Goal: Information Seeking & Learning: Learn about a topic

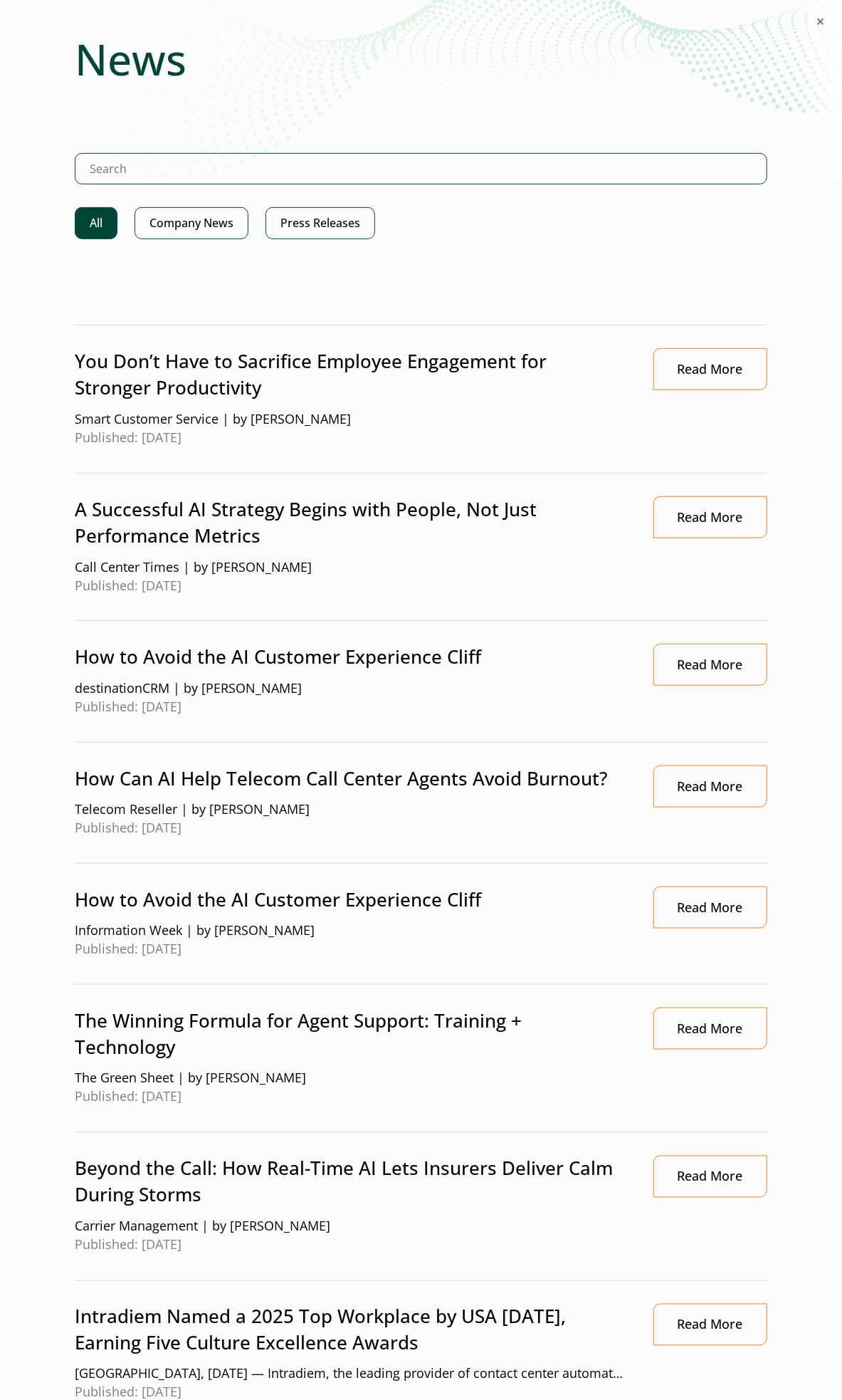
scroll to position [475, 0]
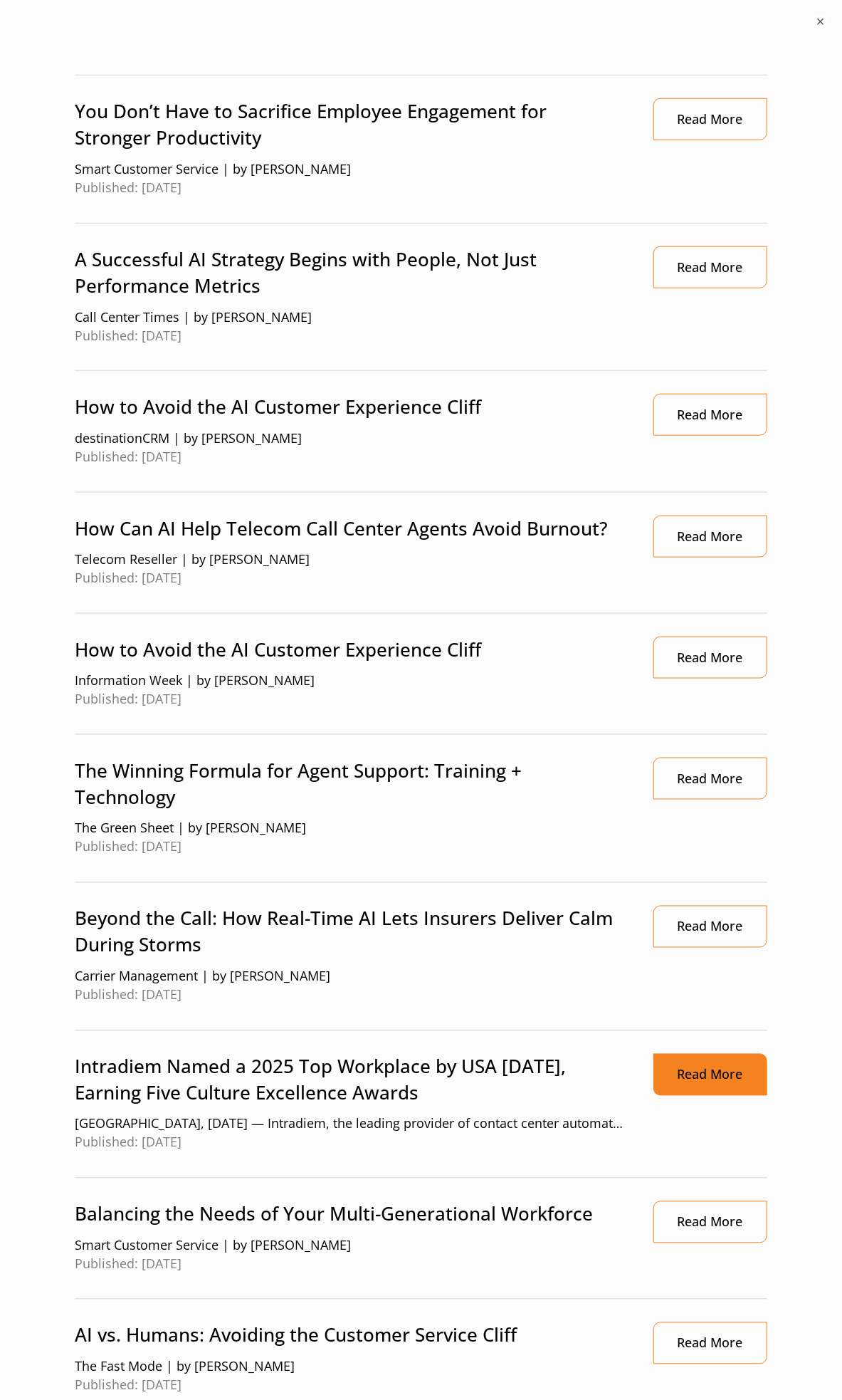
click at [709, 1080] on link "Read More" at bounding box center [710, 1075] width 114 height 42
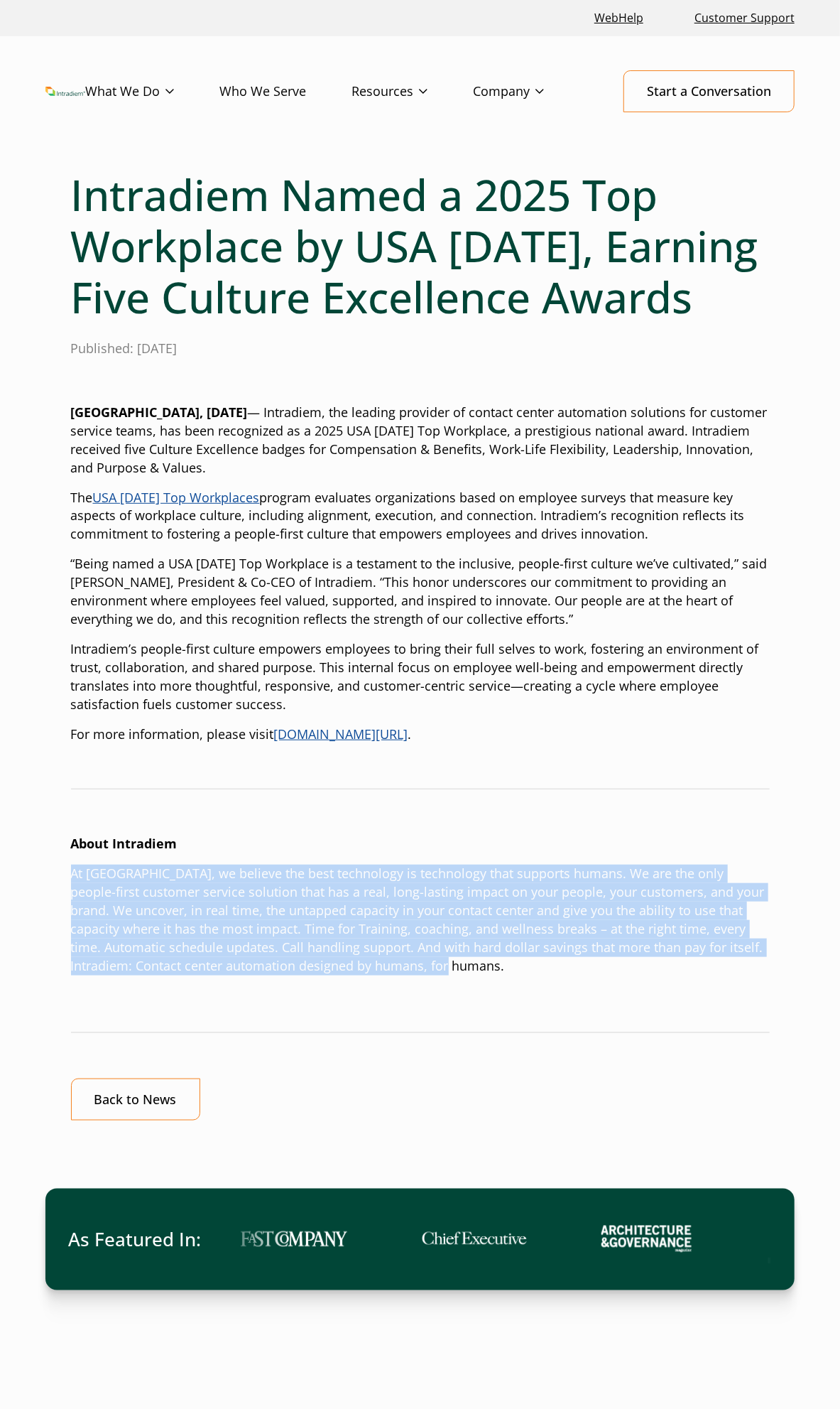
drag, startPoint x: 480, startPoint y: 971, endPoint x: 54, endPoint y: 876, distance: 436.5
click at [54, 876] on div "Intradiem Named a 2025 Top Workplace by USA Today, Earning Five Culture Excelle…" at bounding box center [420, 798] width 840 height 1257
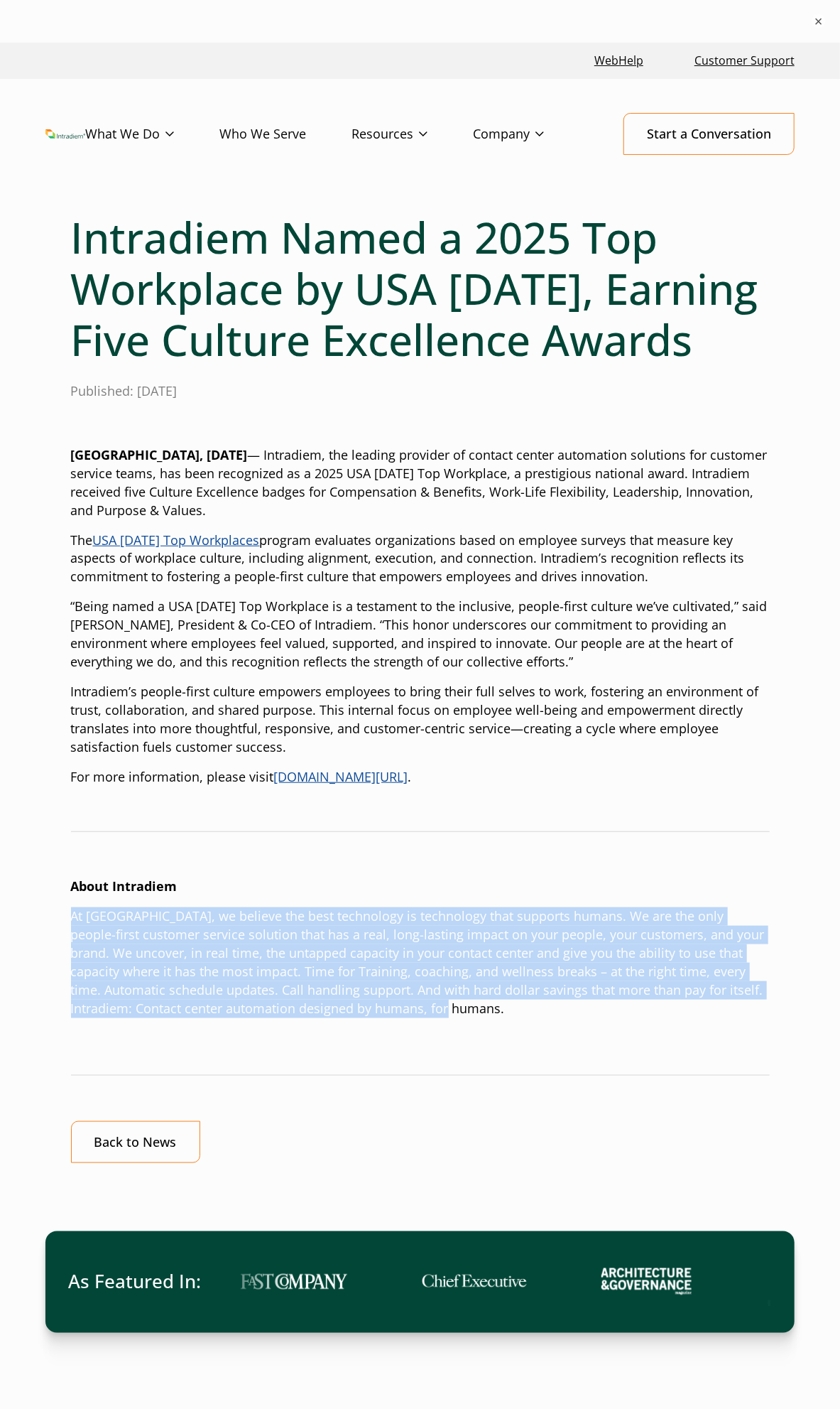
copy p "At Intradiem, we believe the best technology is technology that supports humans…"
